Goal: Use online tool/utility: Utilize a website feature to perform a specific function

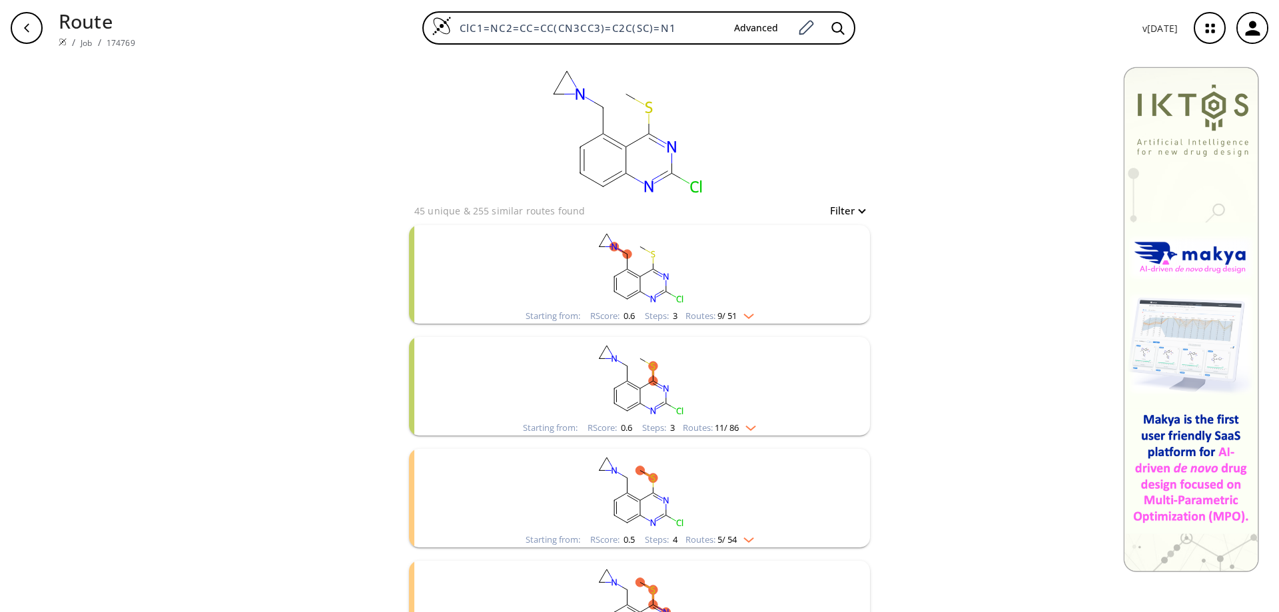
click at [22, 24] on icon "button" at bounding box center [26, 28] width 11 height 11
click at [1260, 30] on icon "button" at bounding box center [1253, 28] width 22 height 22
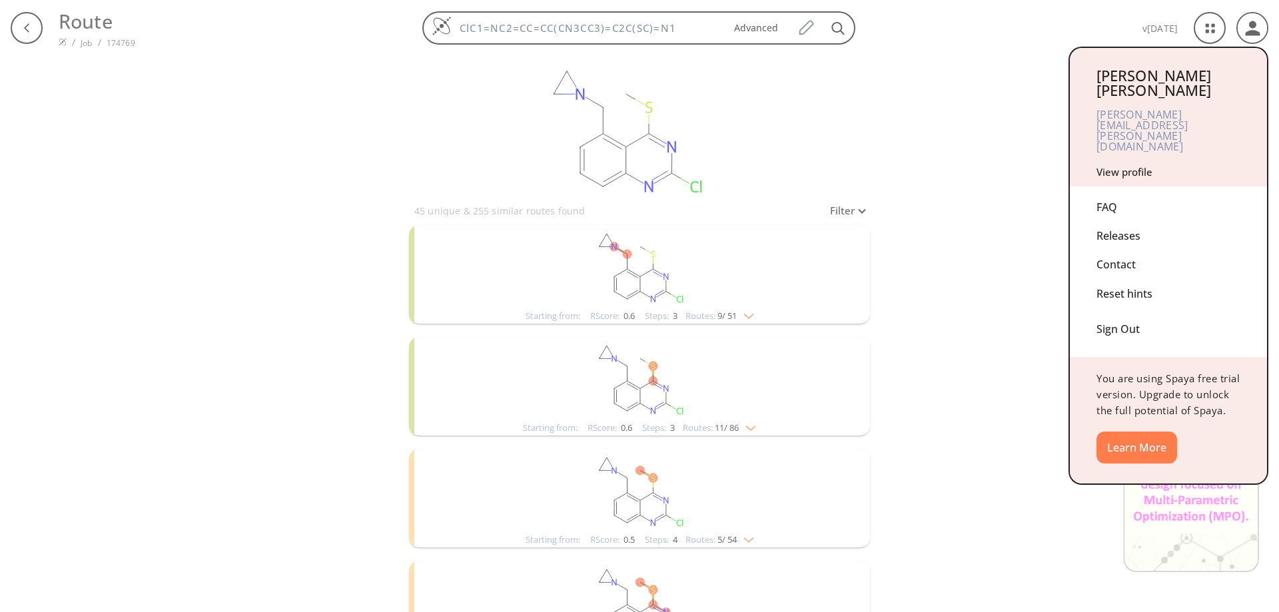
click at [1116, 308] on div "Sign Out" at bounding box center [1168, 325] width 144 height 35
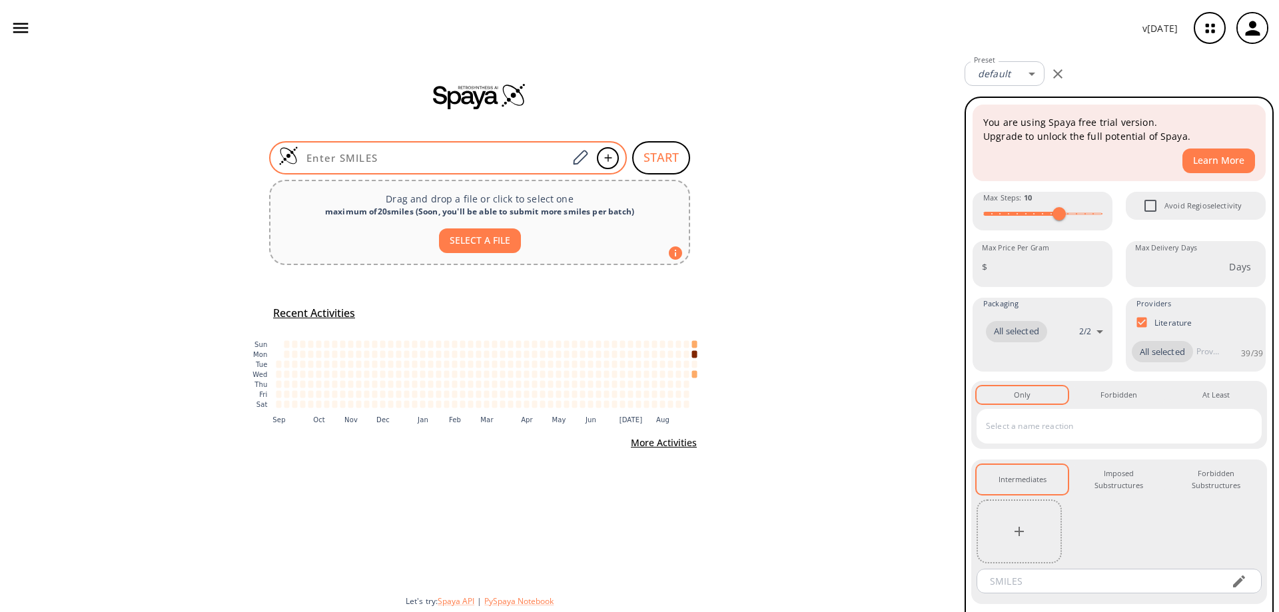
click at [424, 160] on input at bounding box center [432, 157] width 269 height 13
paste input "ClC1=C2C(N([C@@H]3[C@@H](C)N(C(OC(C)(C)C)=O)C3)C=C2)=NC(C)=N1"
type input "ClC1=C2C(N([C@@H]3[C@@H](C)N(C(OC(C)(C)C)=O)C3)C=C2)=NC(C)=N1"
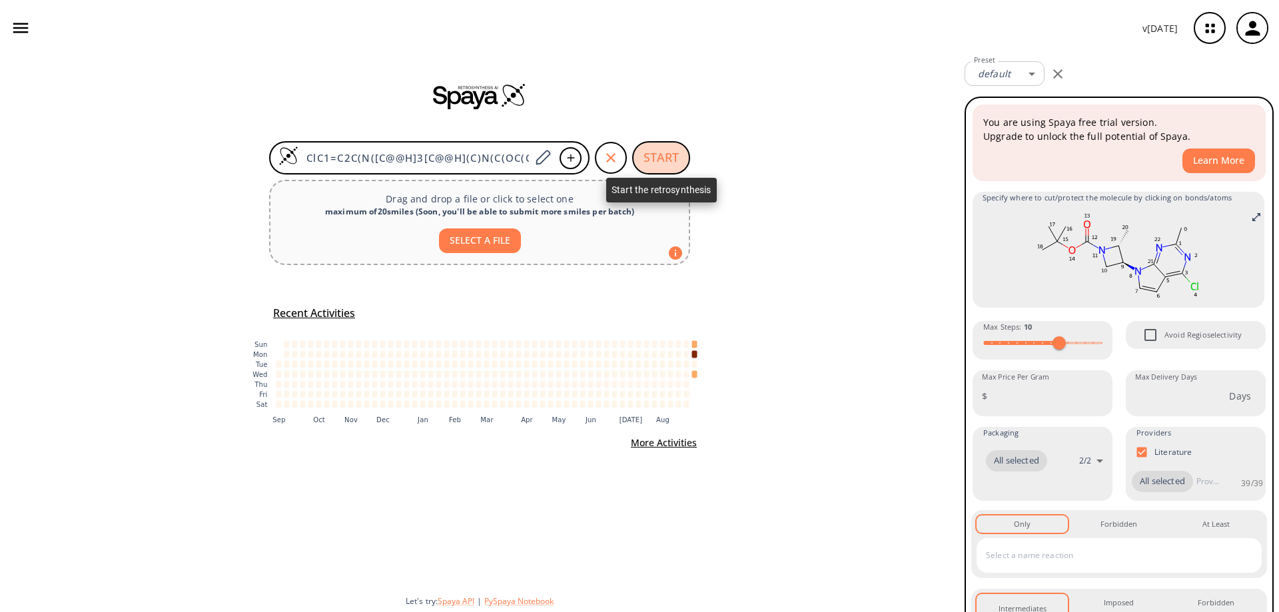
click at [659, 160] on button "START" at bounding box center [661, 157] width 58 height 33
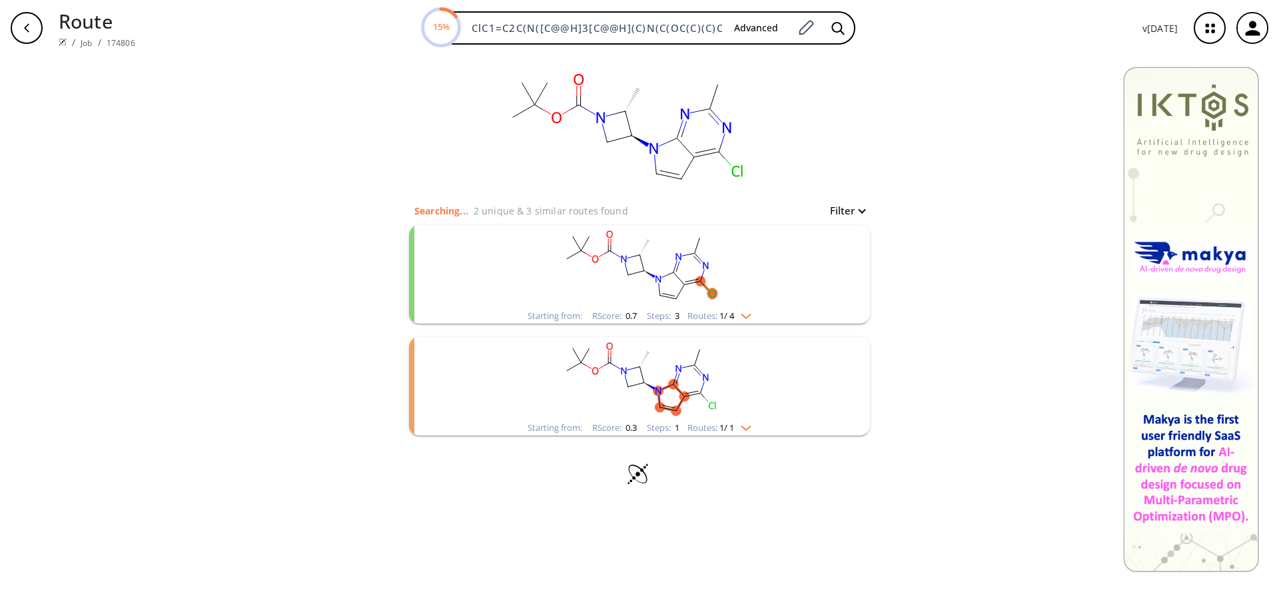
click at [647, 264] on rect "clusters" at bounding box center [639, 266] width 346 height 83
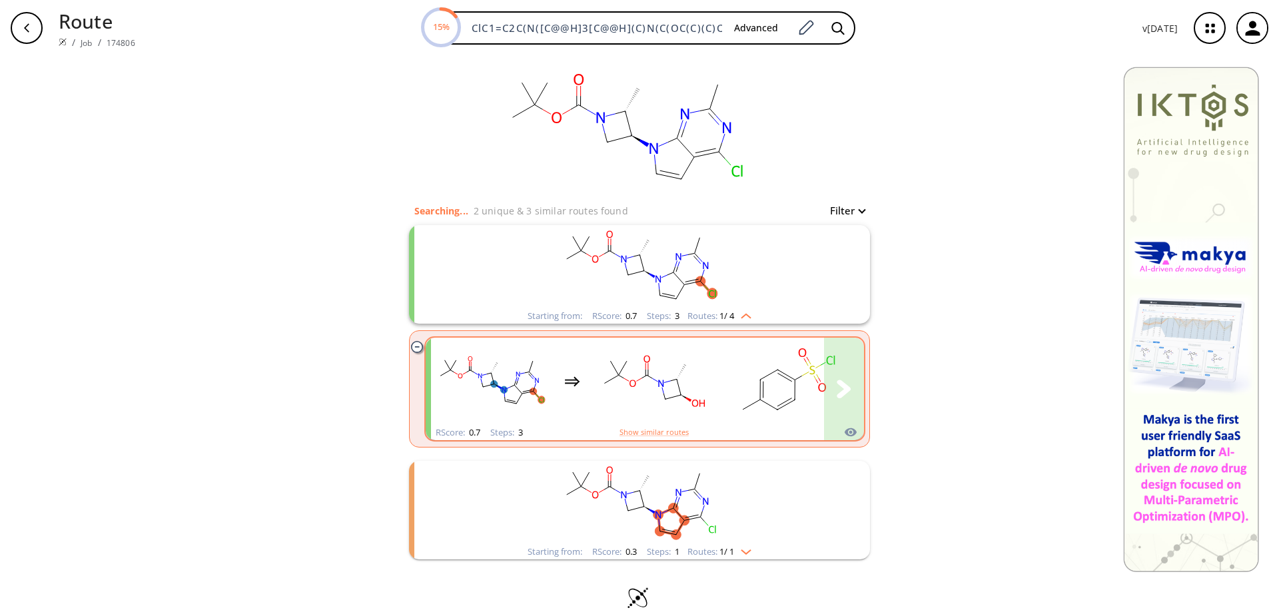
click at [663, 378] on rect "clusters" at bounding box center [654, 381] width 120 height 83
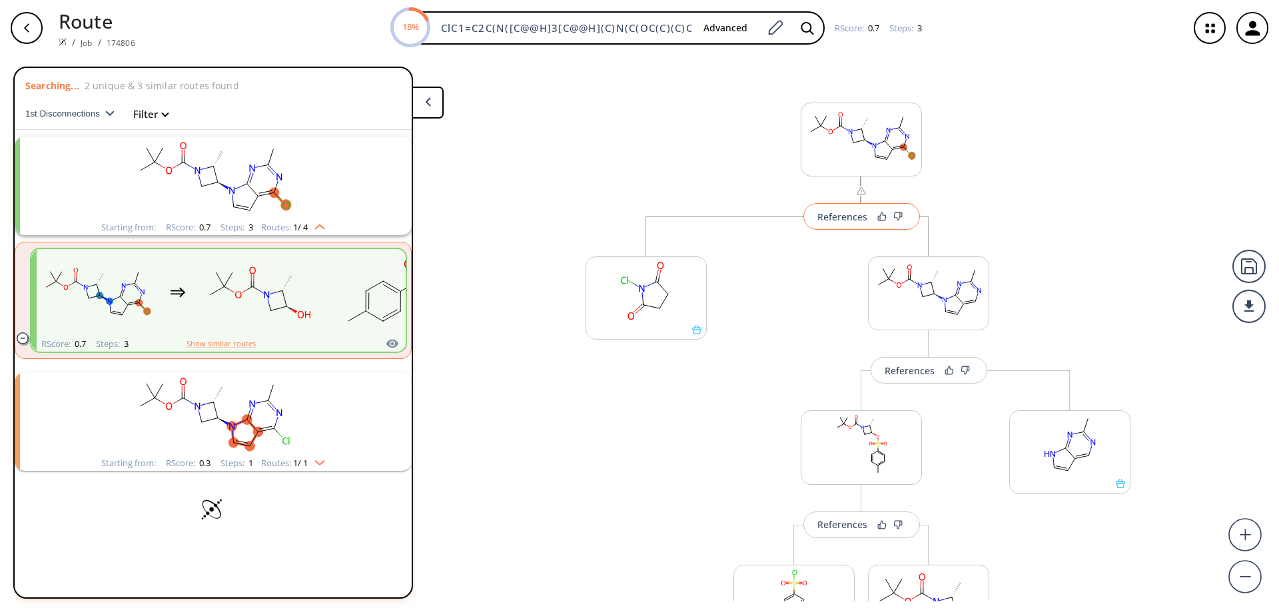
click at [841, 220] on div "References" at bounding box center [842, 216] width 50 height 9
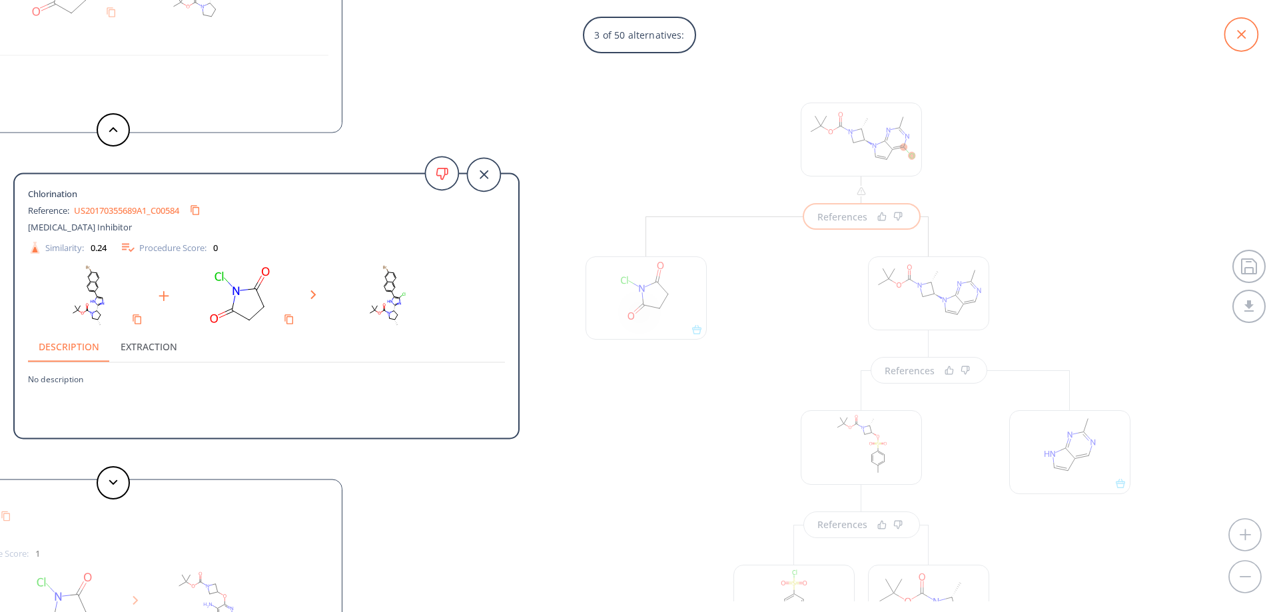
click at [1240, 29] on icon at bounding box center [1240, 34] width 33 height 33
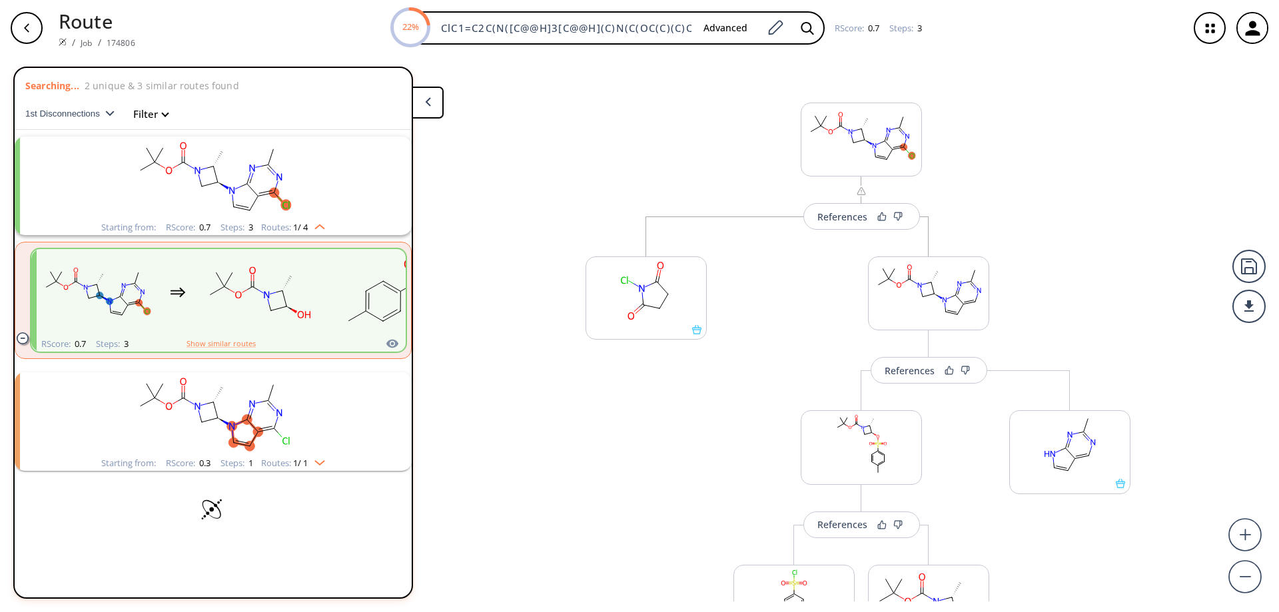
click at [426, 105] on icon at bounding box center [428, 101] width 6 height 9
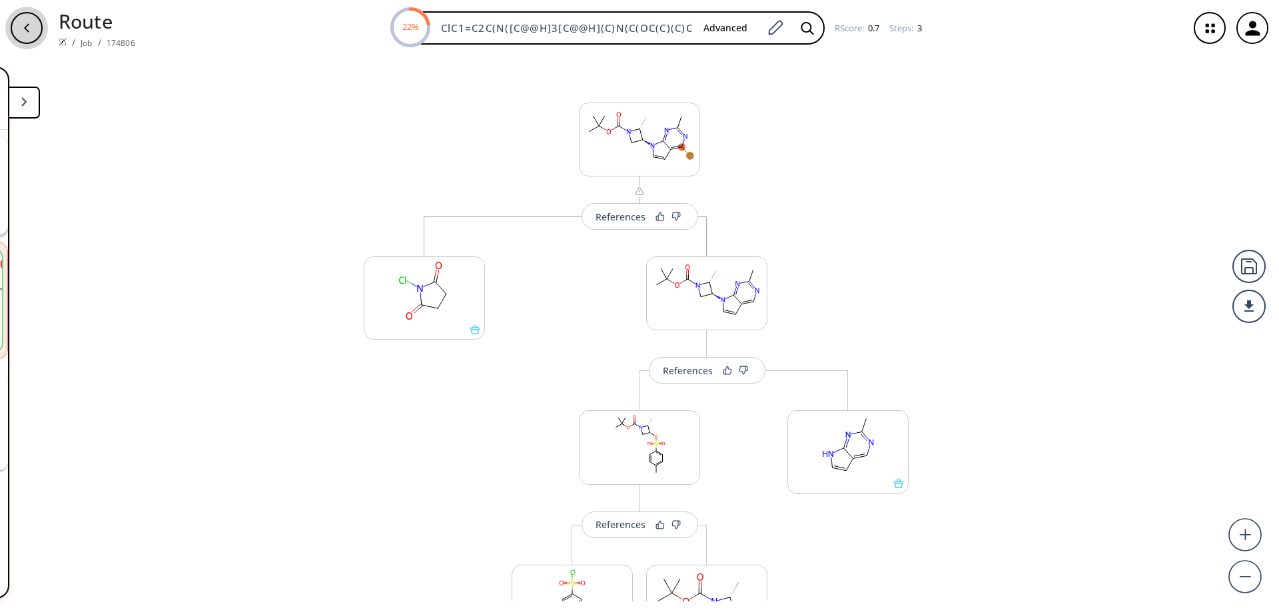
click at [35, 30] on div "button" at bounding box center [27, 28] width 32 height 32
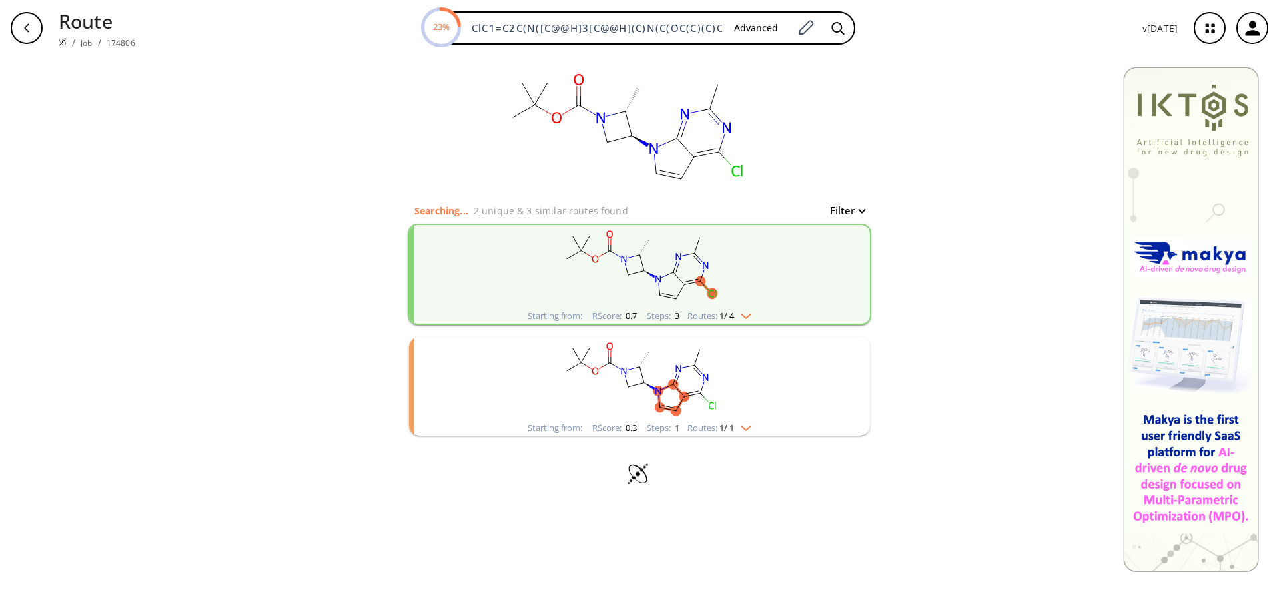
click at [688, 378] on rect "clusters" at bounding box center [639, 378] width 346 height 83
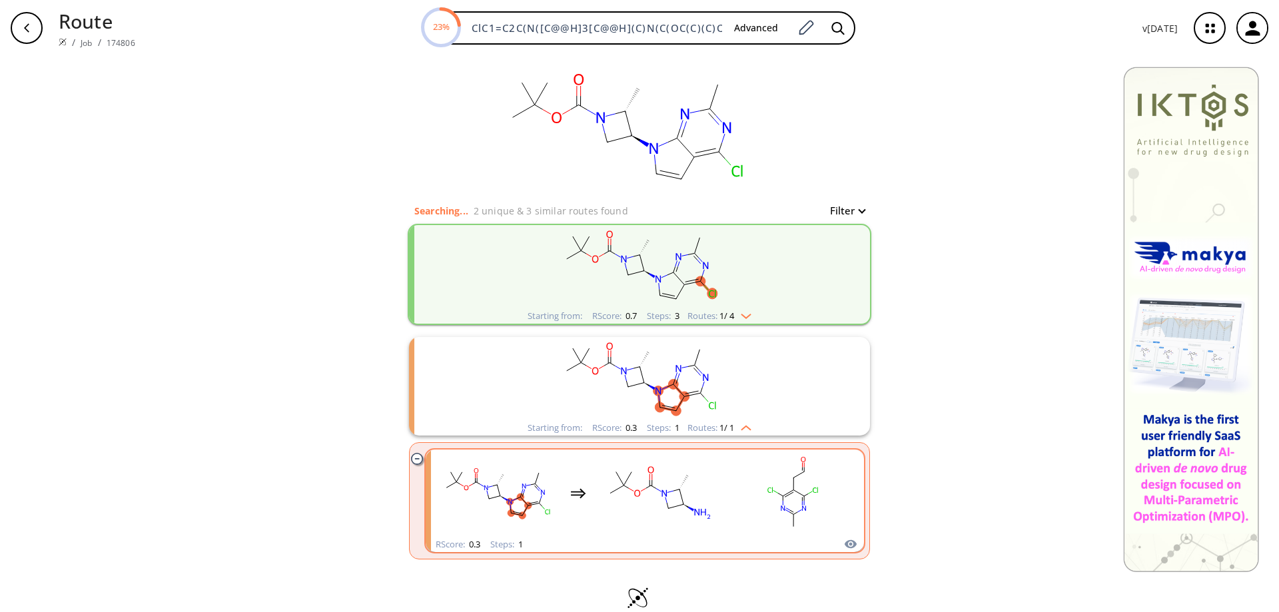
click at [771, 496] on rect "clusters" at bounding box center [793, 493] width 120 height 83
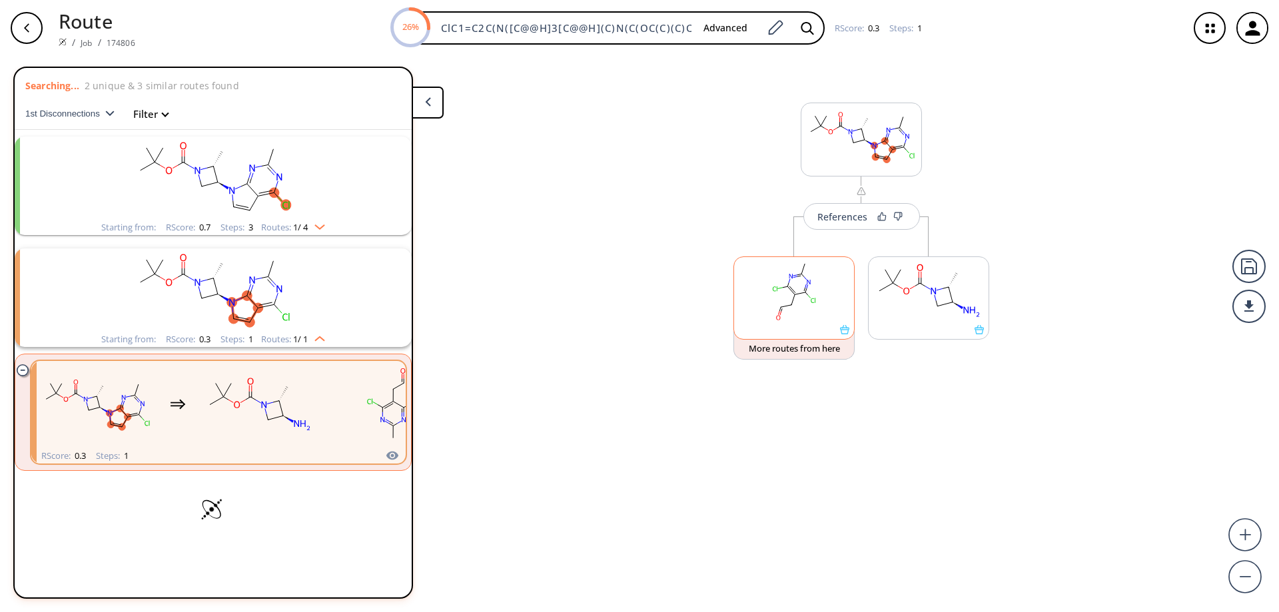
click at [841, 332] on icon at bounding box center [844, 329] width 9 height 9
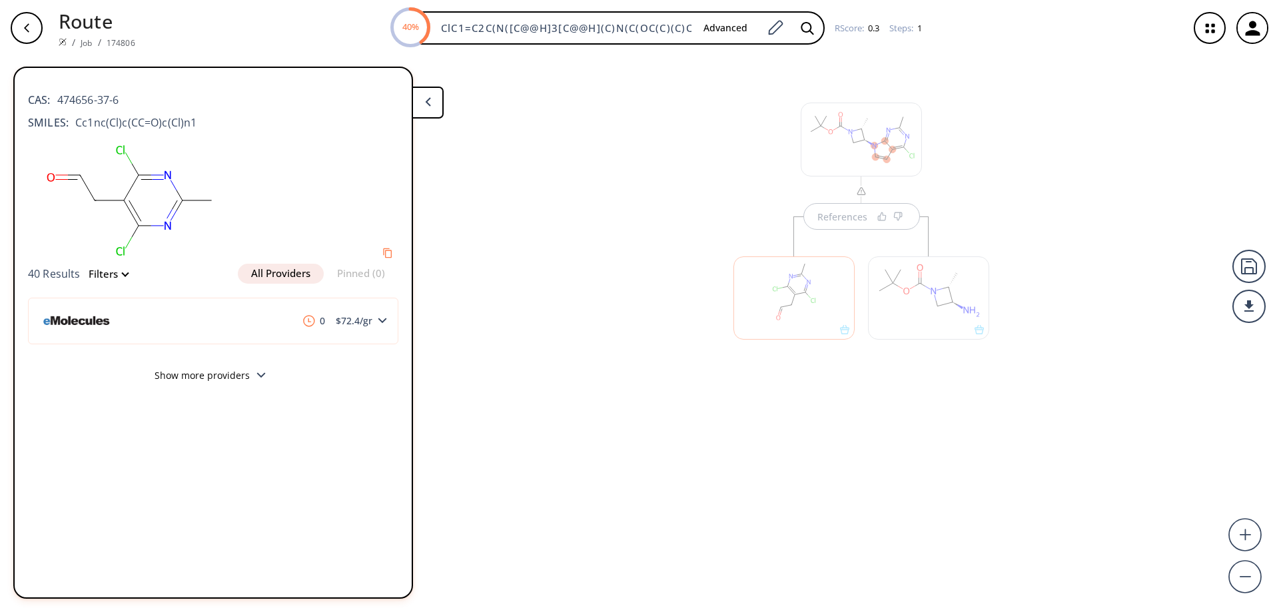
click at [705, 207] on div "References" at bounding box center [639, 329] width 1279 height 546
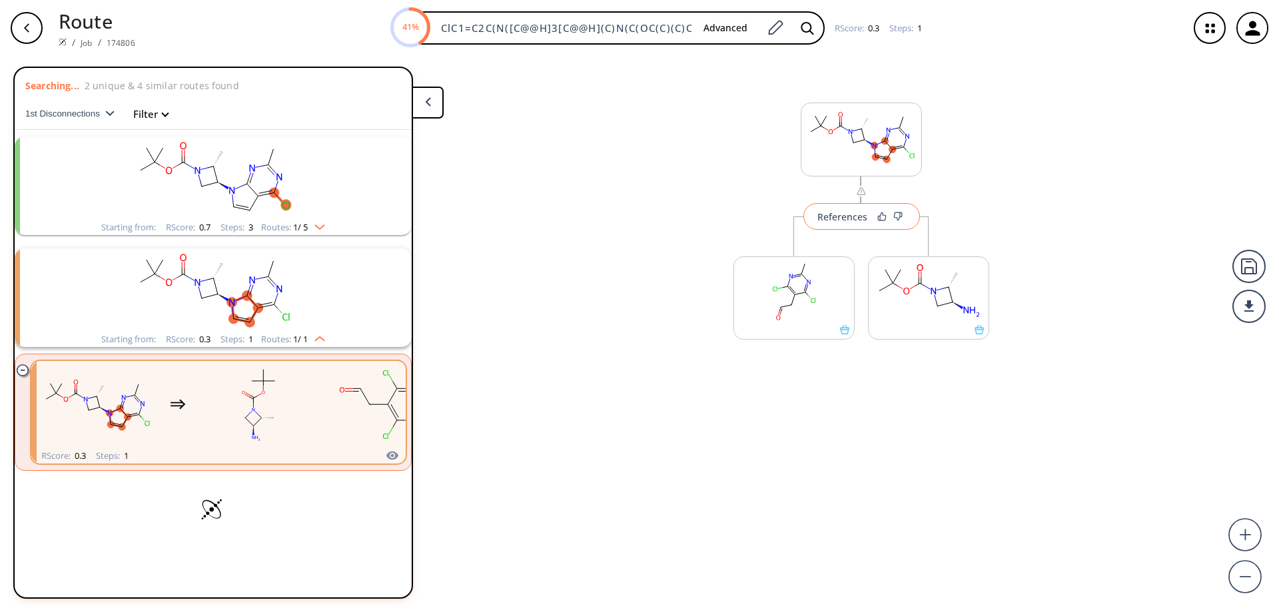
click at [846, 217] on div "References" at bounding box center [842, 216] width 50 height 9
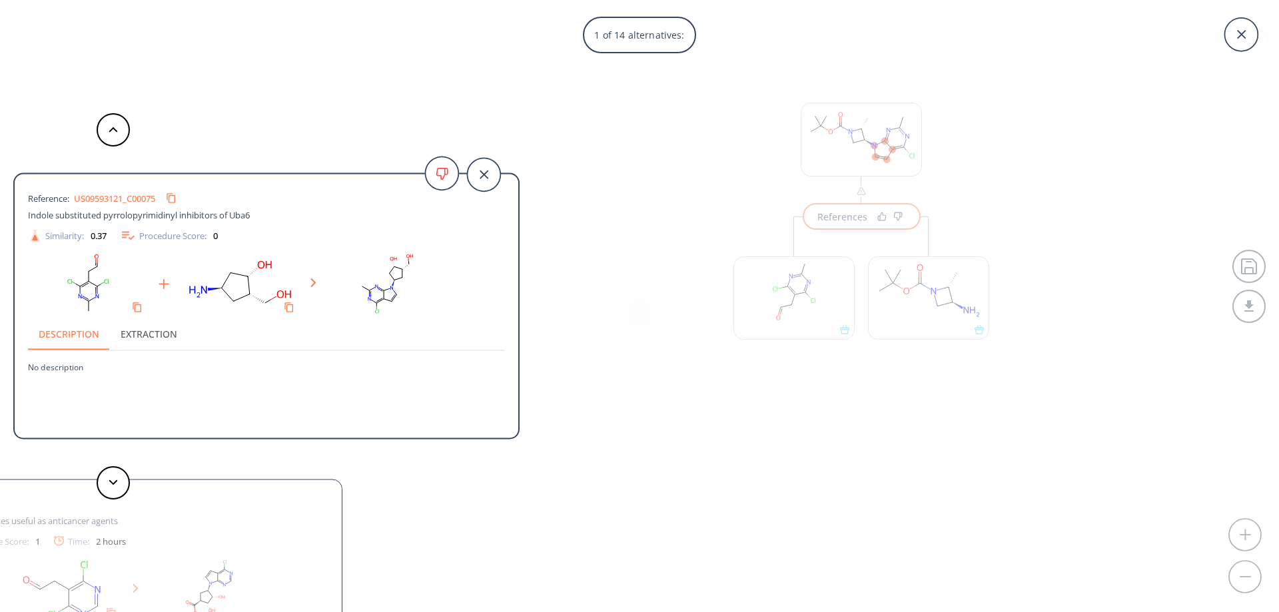
click at [140, 335] on button "Extraction" at bounding box center [149, 334] width 78 height 32
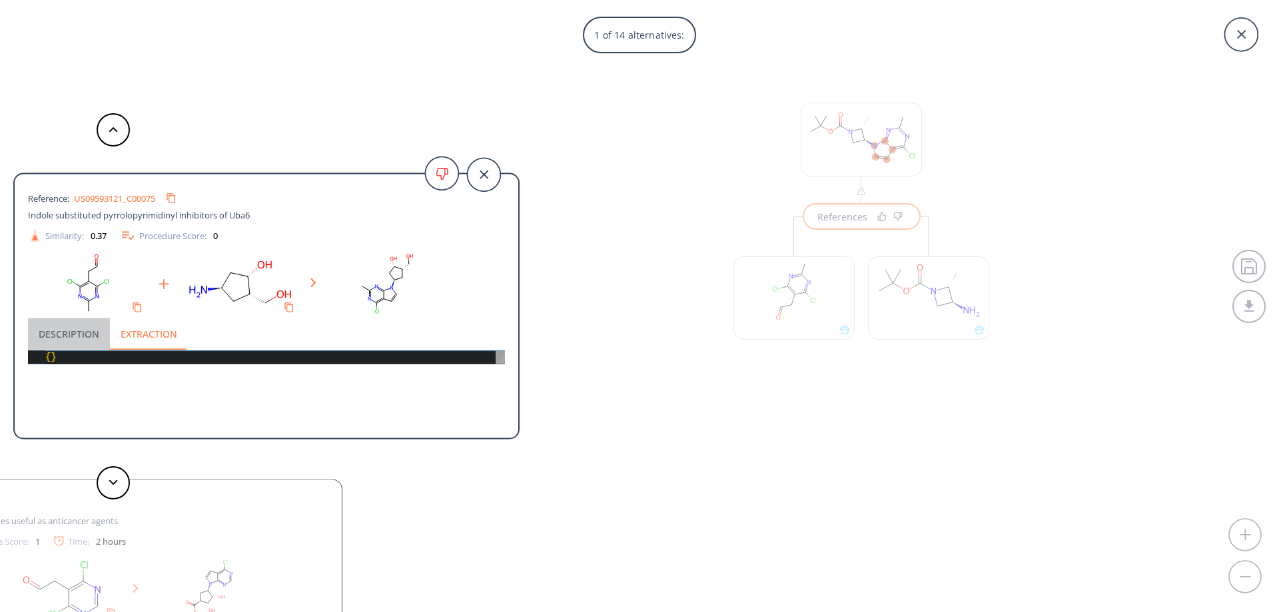
click at [68, 332] on button "Description" at bounding box center [69, 334] width 82 height 32
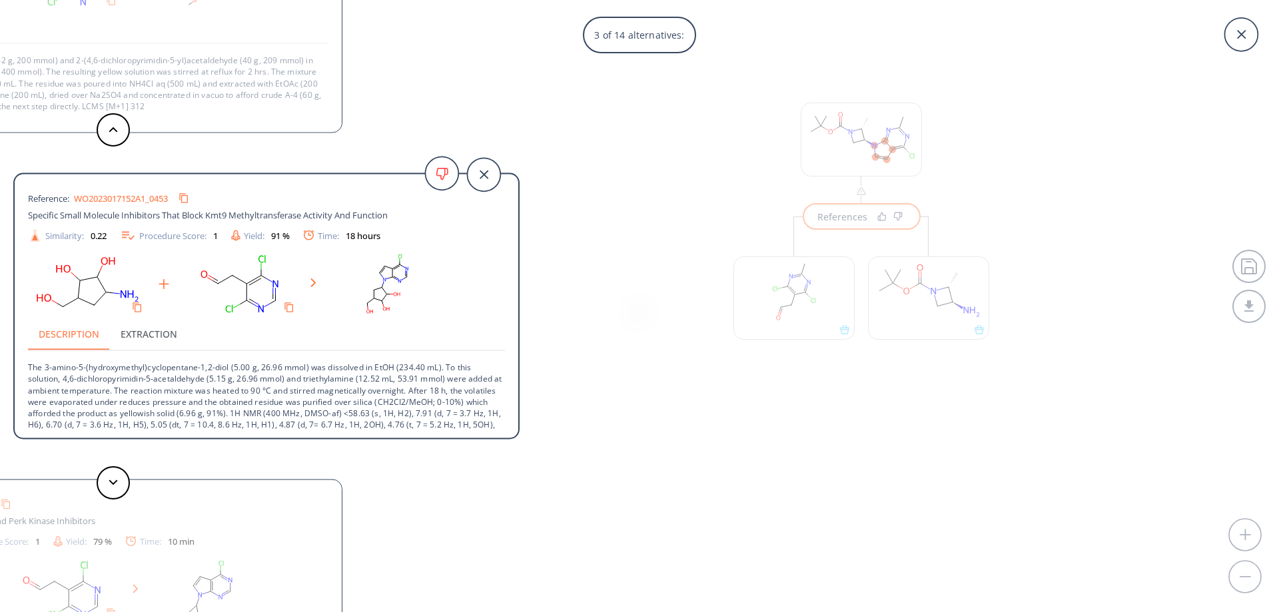
click at [250, 532] on div "Reference: WO2023102228A1_0059 Heterocyclic Compopunds As Gcn2 And Perk Kinase …" at bounding box center [89, 613] width 506 height 266
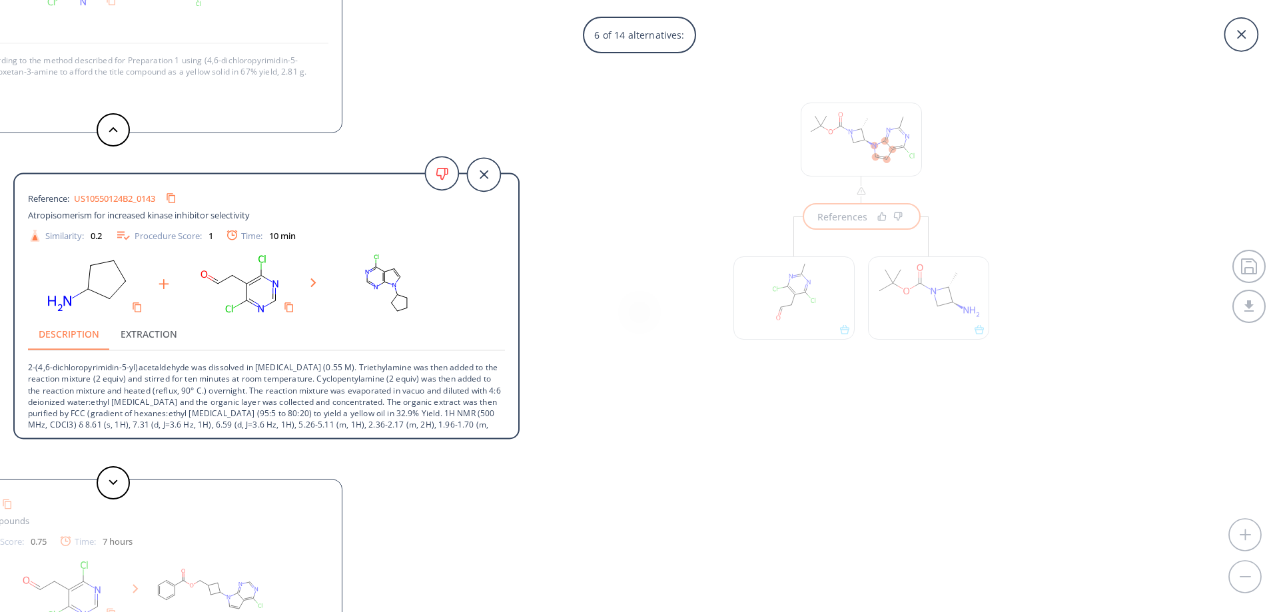
drag, startPoint x: 488, startPoint y: 169, endPoint x: 565, endPoint y: 145, distance: 80.7
click at [488, 169] on icon at bounding box center [483, 174] width 33 height 33
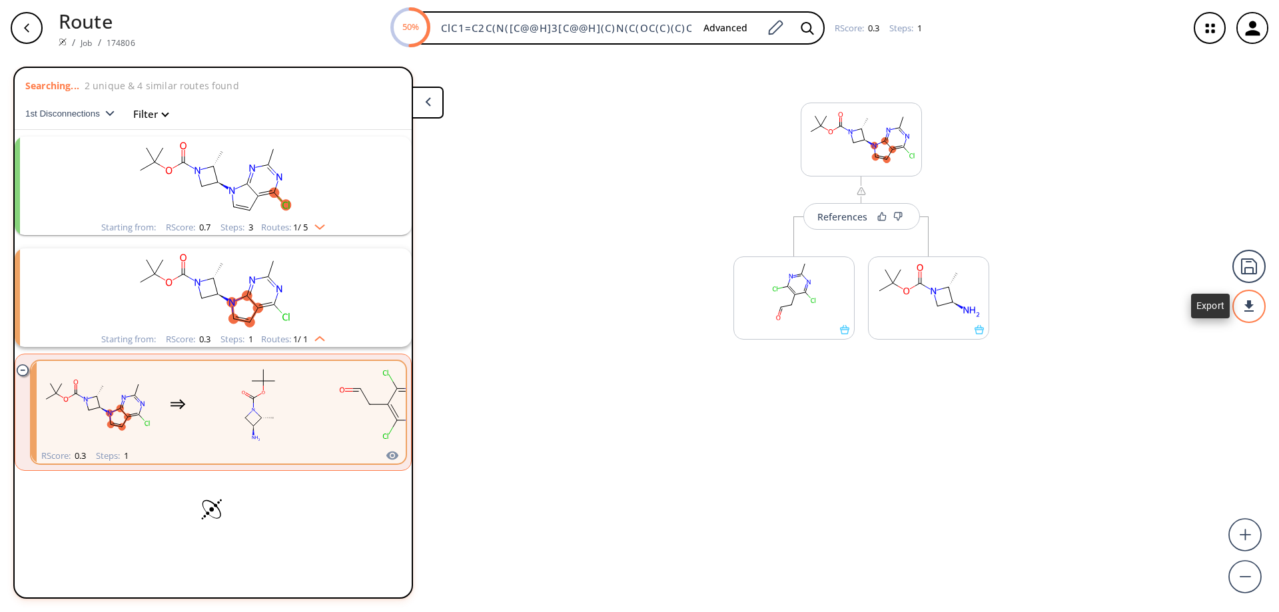
click at [1247, 302] on div at bounding box center [1248, 306] width 33 height 33
click at [1198, 296] on li "PDF" at bounding box center [1199, 301] width 67 height 22
click at [849, 223] on button "References" at bounding box center [861, 216] width 117 height 27
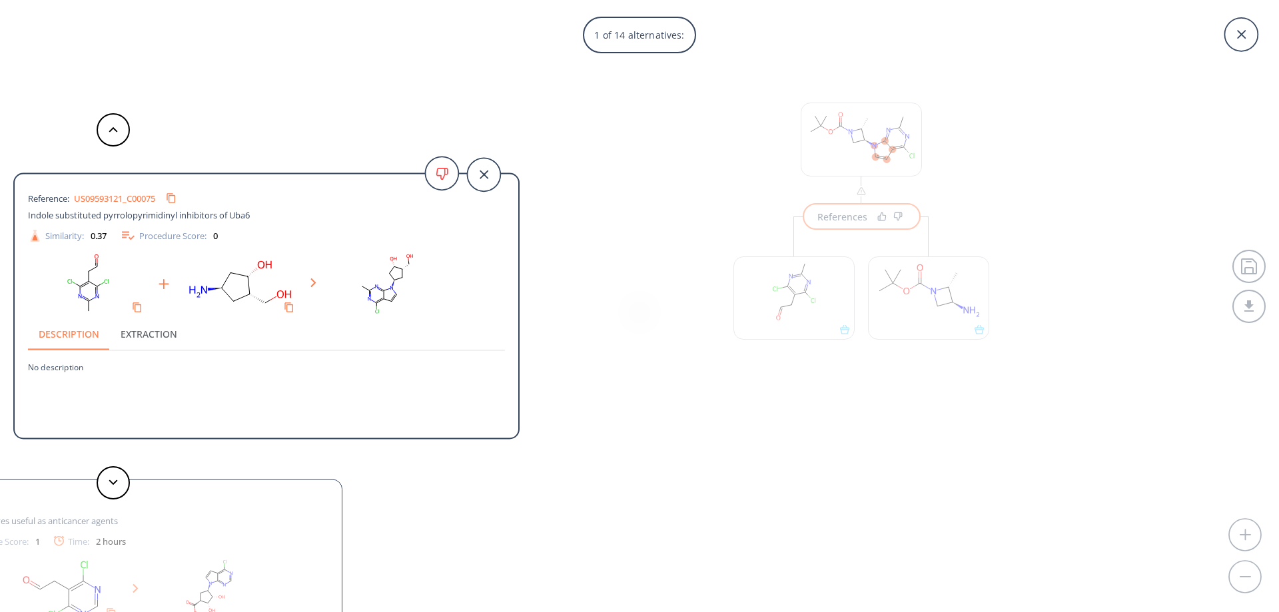
click at [122, 196] on link "US09593121_C00075" at bounding box center [114, 198] width 81 height 9
